Goal: Task Accomplishment & Management: Use online tool/utility

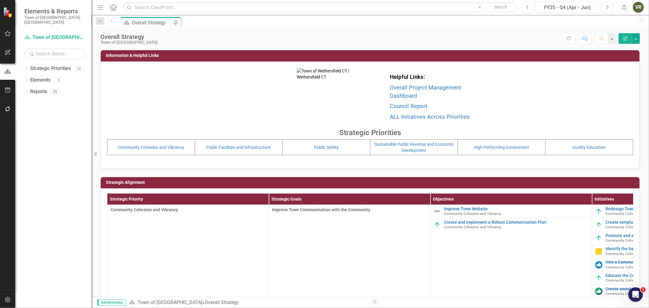
click at [4, 54] on button "button" at bounding box center [8, 52] width 14 height 13
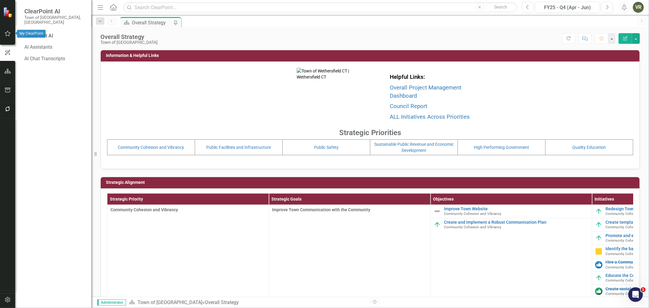
click at [4, 38] on button "button" at bounding box center [8, 33] width 14 height 13
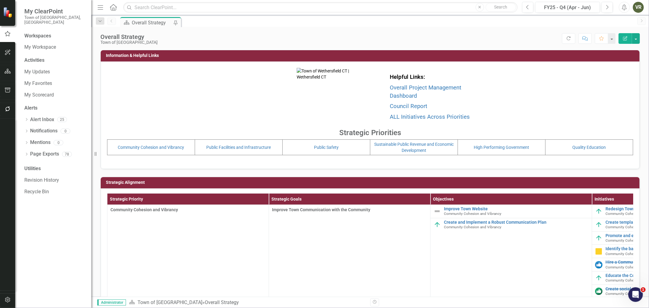
click at [8, 303] on button "button" at bounding box center [8, 300] width 14 height 13
click at [44, 142] on link "System Setup" at bounding box center [54, 145] width 61 height 7
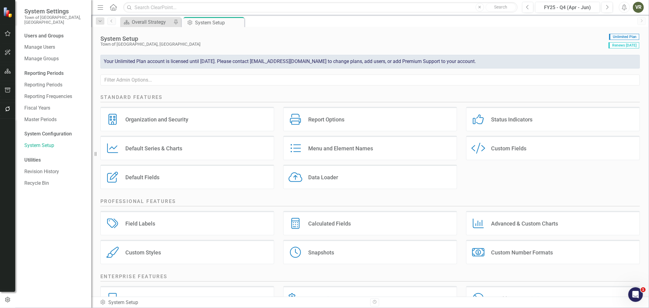
click at [315, 257] on div "Snapshots Snapshots" at bounding box center [370, 252] width 174 height 24
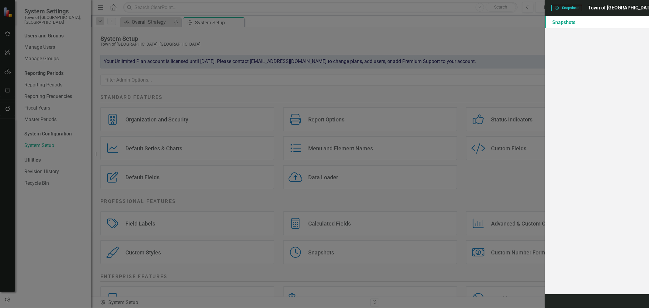
click at [394, 189] on button "take a snapshot" at bounding box center [397, 186] width 38 height 11
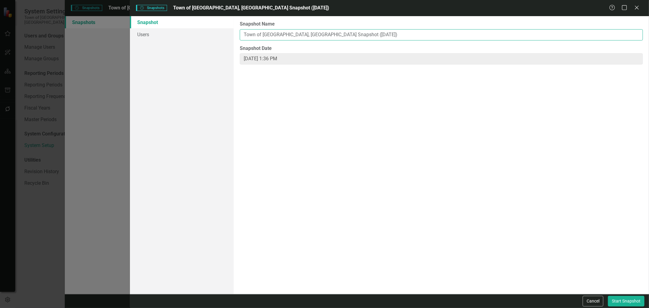
click at [347, 35] on input "Town of [GEOGRAPHIC_DATA], [GEOGRAPHIC_DATA] Snapshot ([DATE])" at bounding box center [441, 34] width 403 height 11
drag, startPoint x: 337, startPoint y: 35, endPoint x: 323, endPoint y: 35, distance: 14.3
click at [323, 35] on input "Town of [GEOGRAPHIC_DATA], [GEOGRAPHIC_DATA] Snapshot ([DATE])" at bounding box center [441, 34] width 403 height 11
click at [334, 34] on input "Town of [GEOGRAPHIC_DATA], [GEOGRAPHIC_DATA] Snapshot (6/301/25)" at bounding box center [441, 34] width 403 height 11
click at [323, 34] on input "Town of [GEOGRAPHIC_DATA], [GEOGRAPHIC_DATA] Snapshot ([DATE])" at bounding box center [441, 34] width 403 height 11
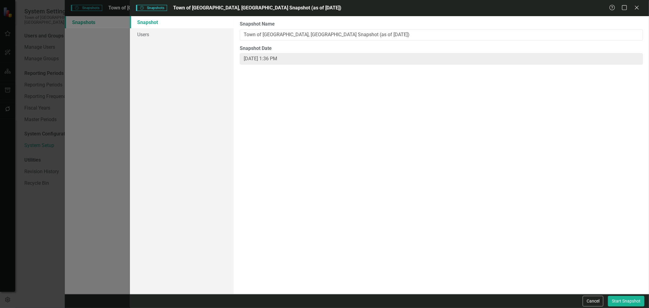
click at [354, 134] on div "ClearPoint Snapshots allow you to take a read-only copy of your complete accoun…" at bounding box center [441, 155] width 415 height 278
click at [352, 35] on input "Town of [GEOGRAPHIC_DATA], [GEOGRAPHIC_DATA] Snapshot (as of [DATE])" at bounding box center [441, 34] width 403 height 11
type input "Town of [GEOGRAPHIC_DATA], [GEOGRAPHIC_DATA] Snapshot (as of [DATE] - FY25/Q4)"
click at [620, 297] on button "Start Snapshot" at bounding box center [626, 301] width 37 height 11
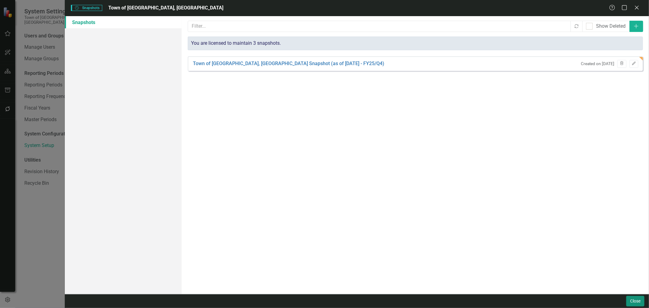
click at [638, 299] on button "Close" at bounding box center [635, 301] width 18 height 11
